Goal: Use online tool/utility: Use online tool/utility

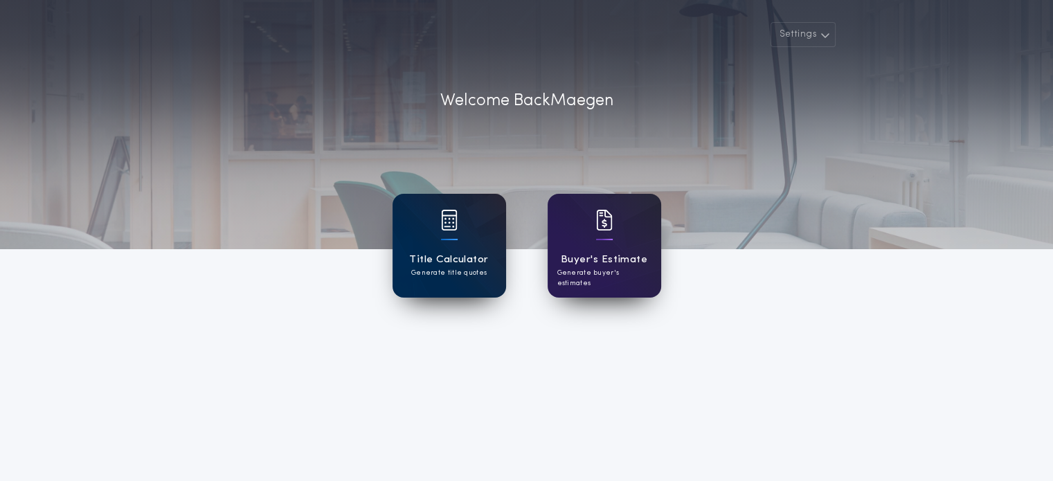
click at [443, 244] on div at bounding box center [449, 229] width 17 height 39
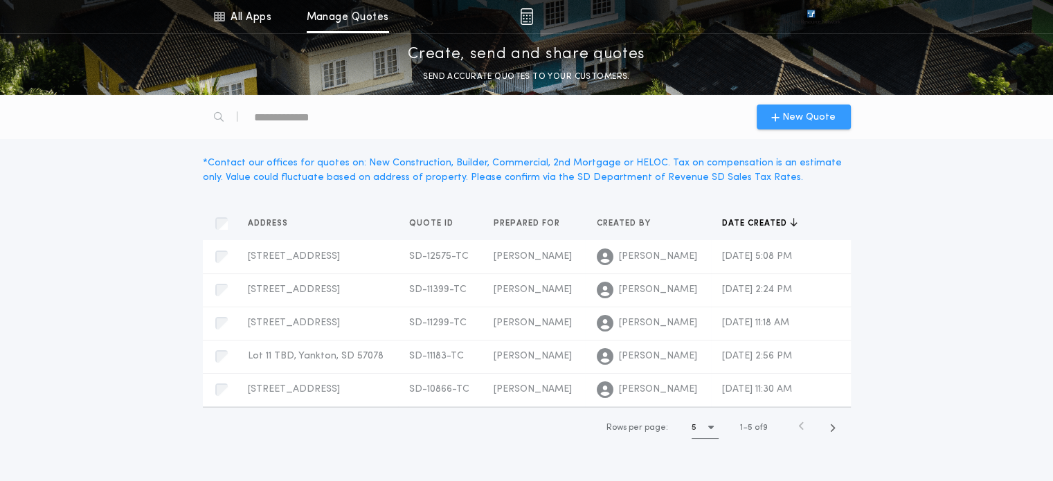
click at [793, 125] on div "New Quote" at bounding box center [804, 117] width 94 height 25
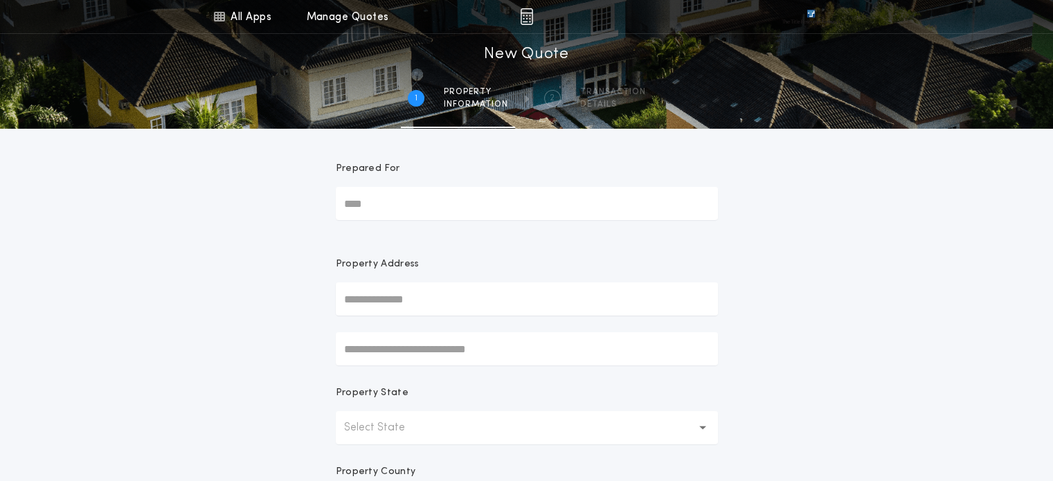
click at [451, 205] on input "Prepared For" at bounding box center [527, 203] width 382 height 33
type input "**********"
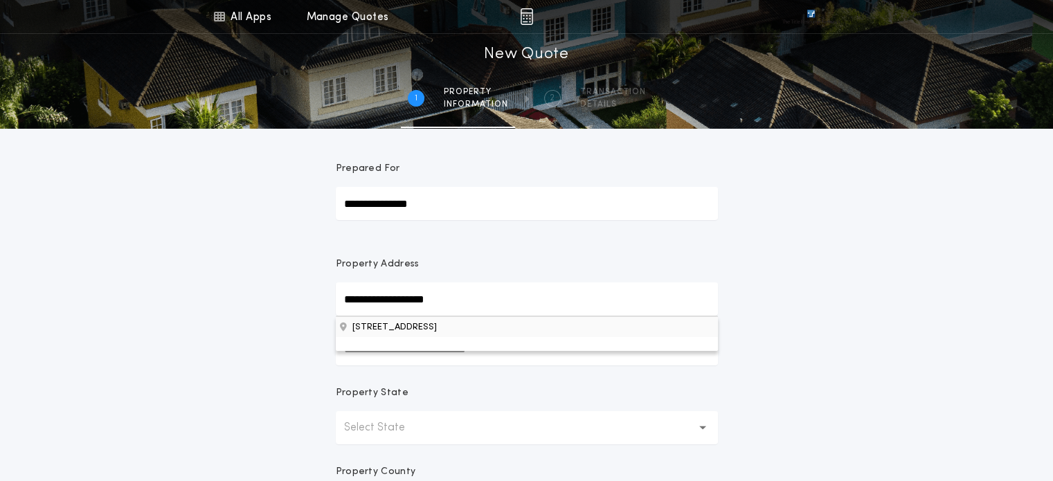
type input "**********"
click at [503, 325] on button "[STREET_ADDRESS]" at bounding box center [527, 326] width 382 height 21
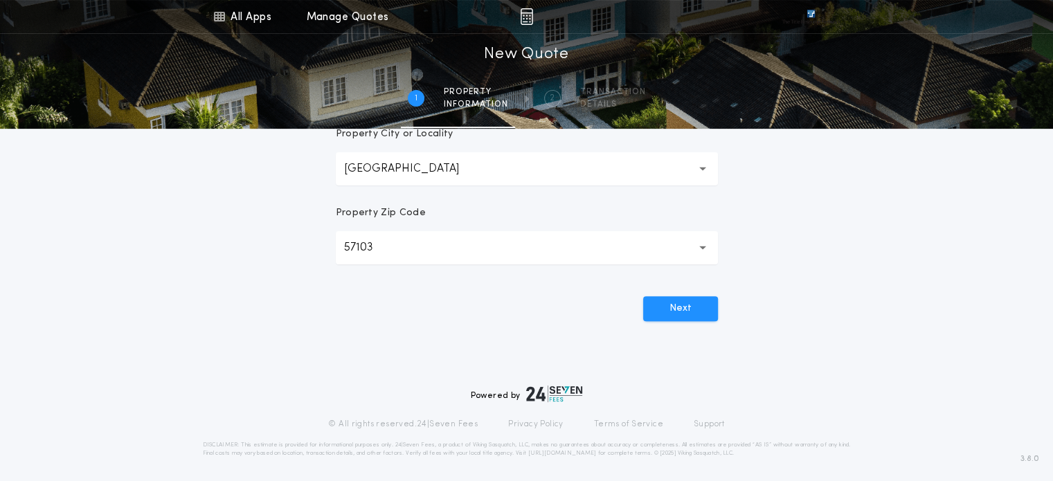
scroll to position [421, 0]
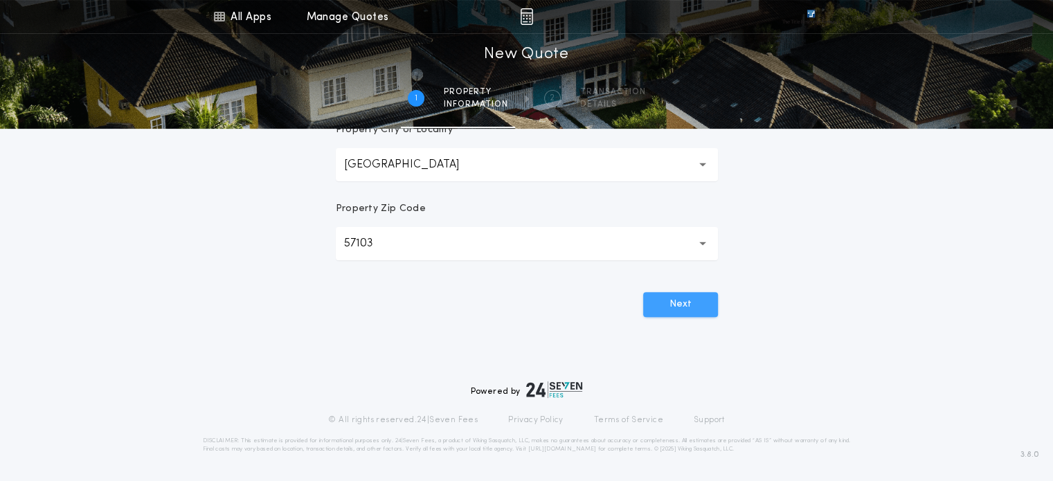
click at [671, 303] on button "Next" at bounding box center [680, 304] width 75 height 25
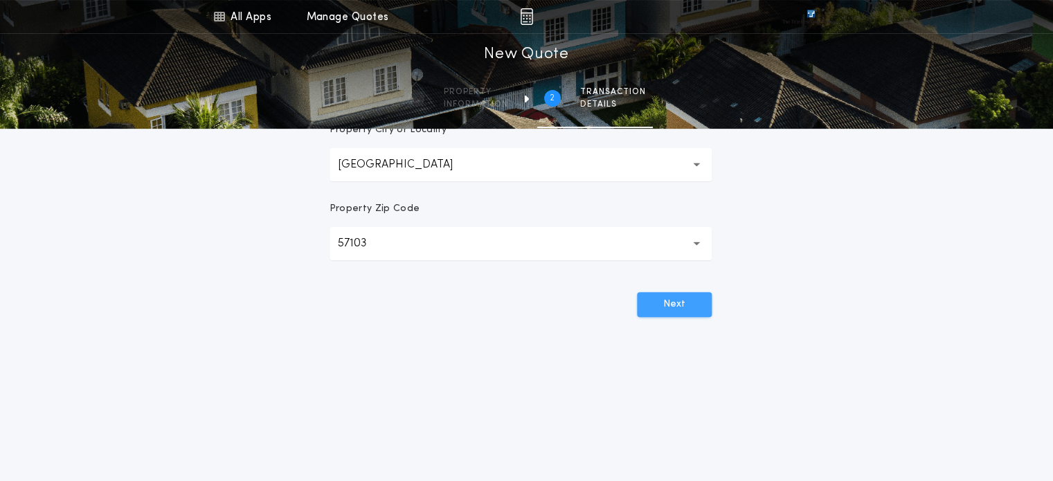
scroll to position [0, 0]
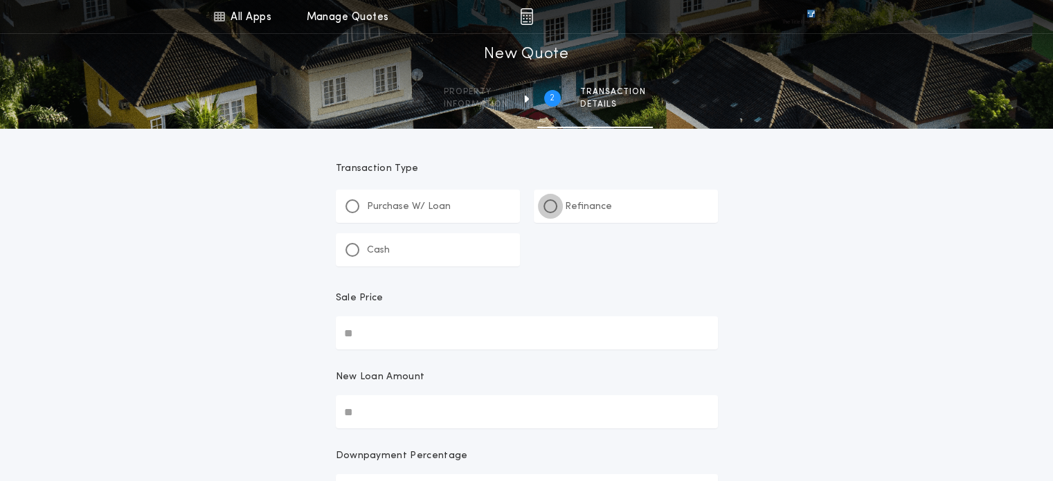
click at [546, 204] on div at bounding box center [550, 206] width 14 height 14
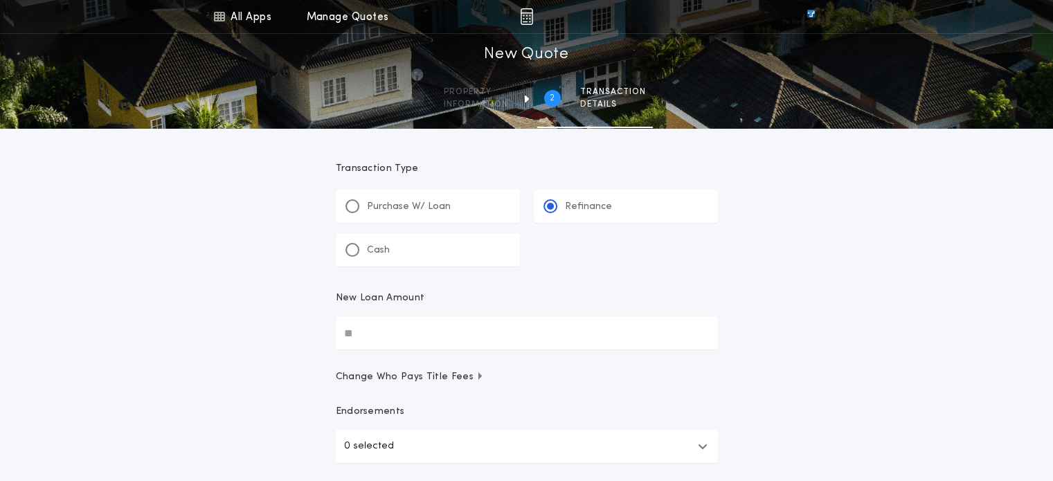
click at [429, 338] on input "New Loan Amount" at bounding box center [527, 332] width 382 height 33
click at [447, 338] on input "New Loan Amount" at bounding box center [527, 332] width 382 height 33
type input "*******"
click at [161, 359] on div "All Apps Title Calculator Buyer's Estimate Menu All Apps Manage Quotes 2 /2 New…" at bounding box center [526, 286] width 1053 height 573
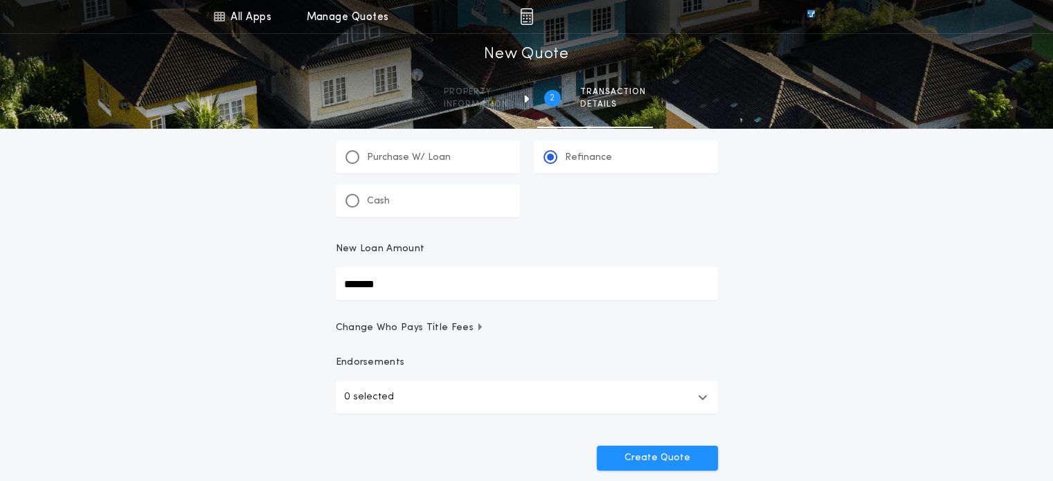
scroll to position [69, 0]
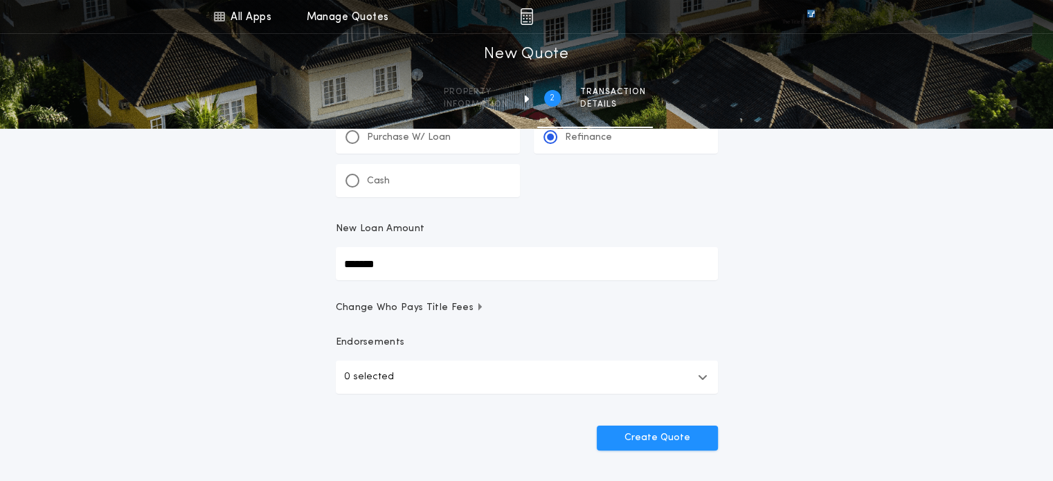
click at [451, 374] on button "0 selected" at bounding box center [527, 377] width 382 height 33
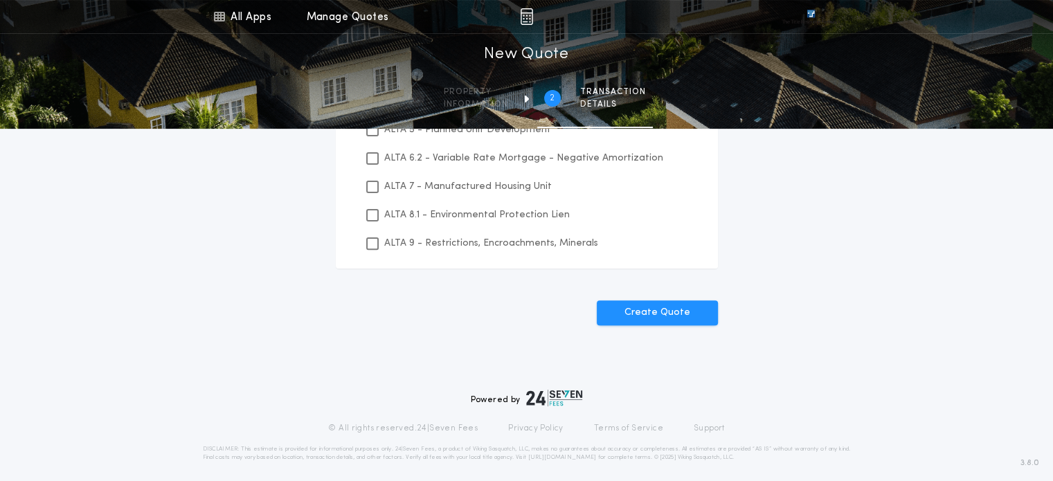
scroll to position [277, 0]
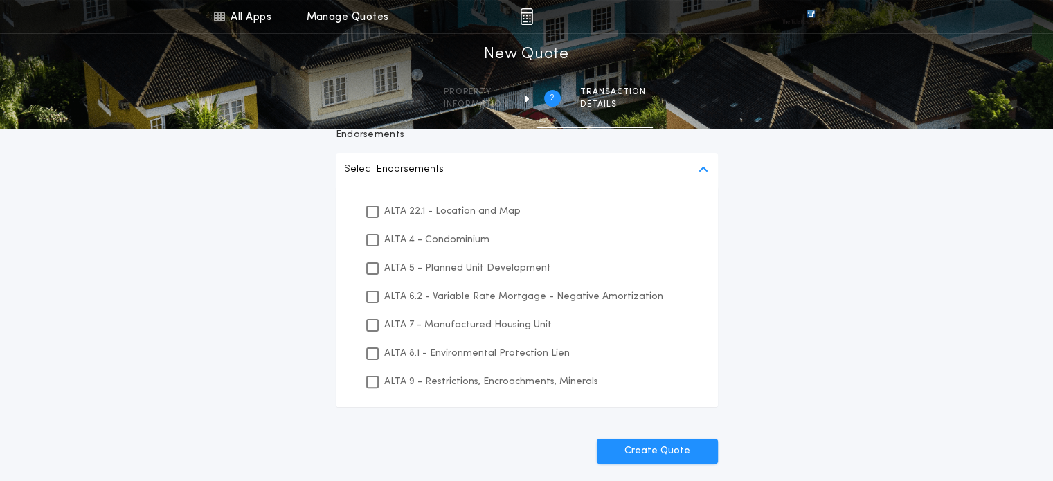
click at [379, 269] on div "ALTA 5 - Planned Unit Development" at bounding box center [526, 268] width 349 height 28
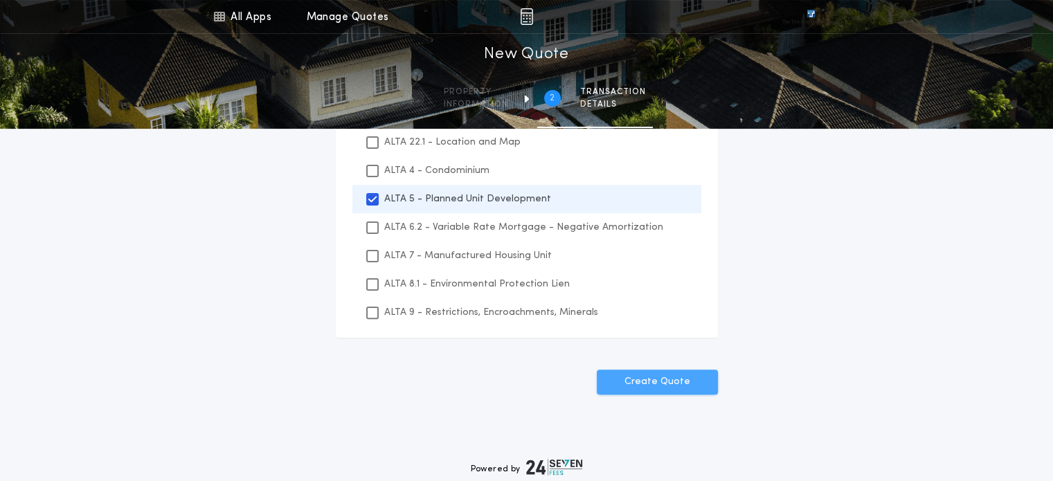
scroll to position [424, 0]
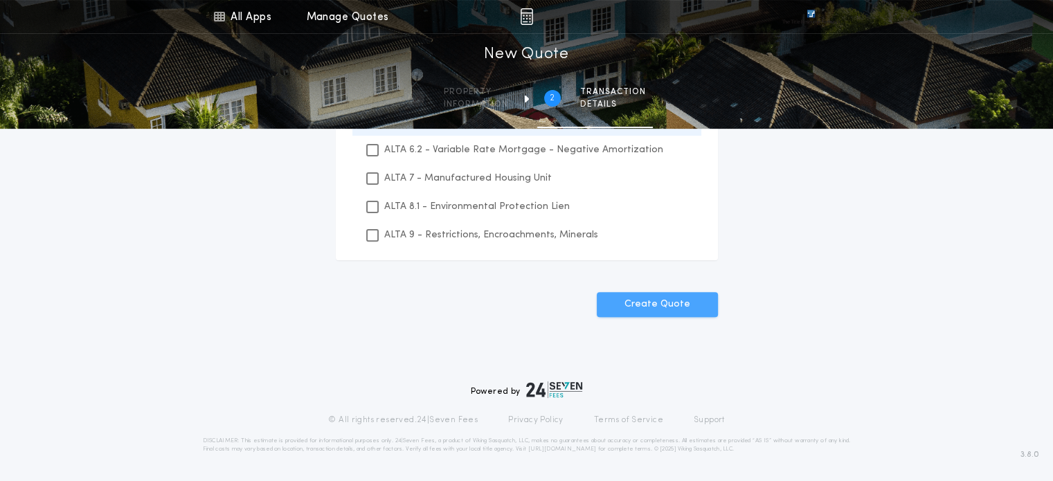
click at [649, 298] on button "Create Quote" at bounding box center [657, 304] width 121 height 25
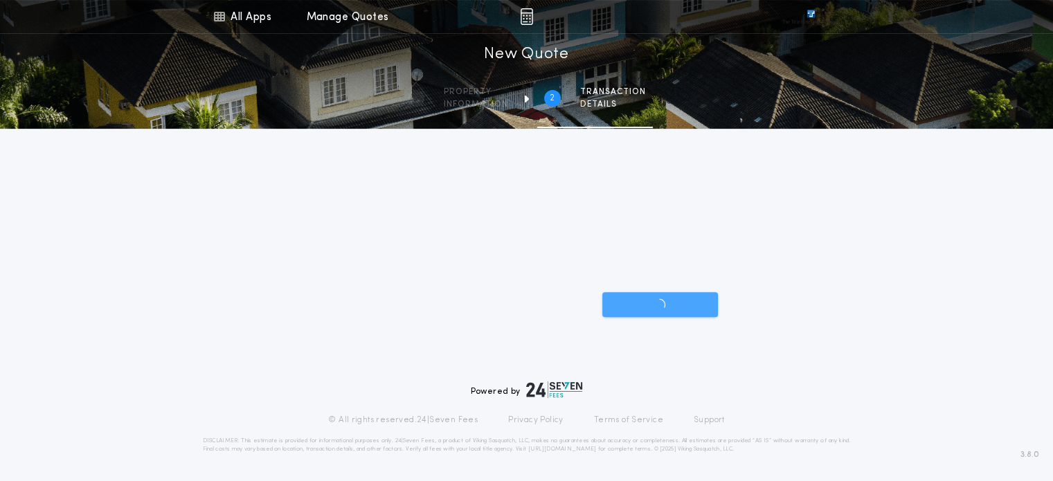
scroll to position [202, 0]
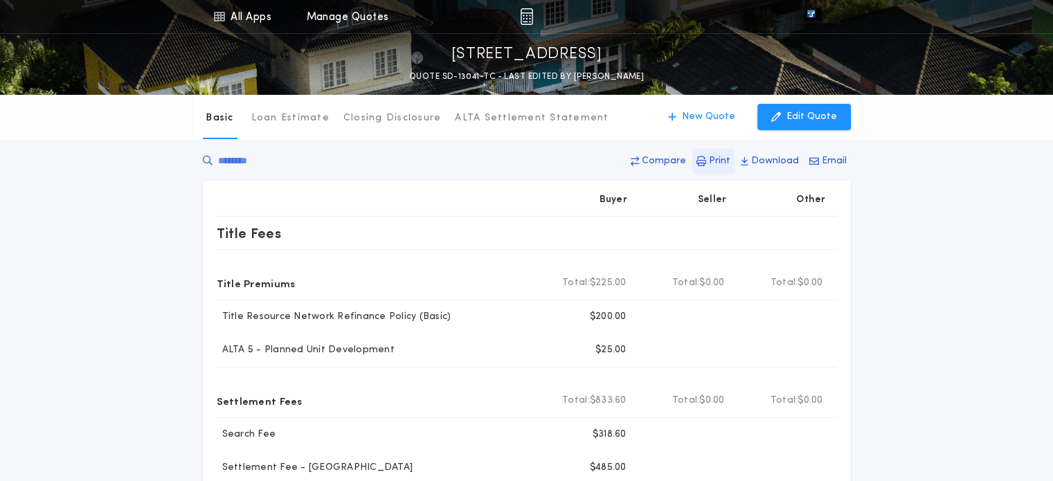
click at [714, 163] on p "Print" at bounding box center [719, 161] width 21 height 14
